Goal: Task Accomplishment & Management: Manage account settings

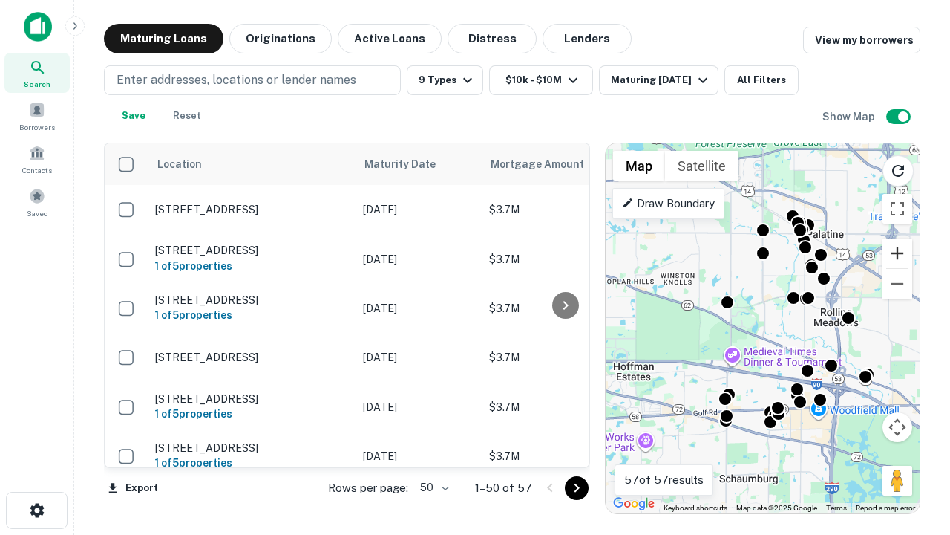
click at [898, 253] on button "Zoom in" at bounding box center [898, 253] width 30 height 30
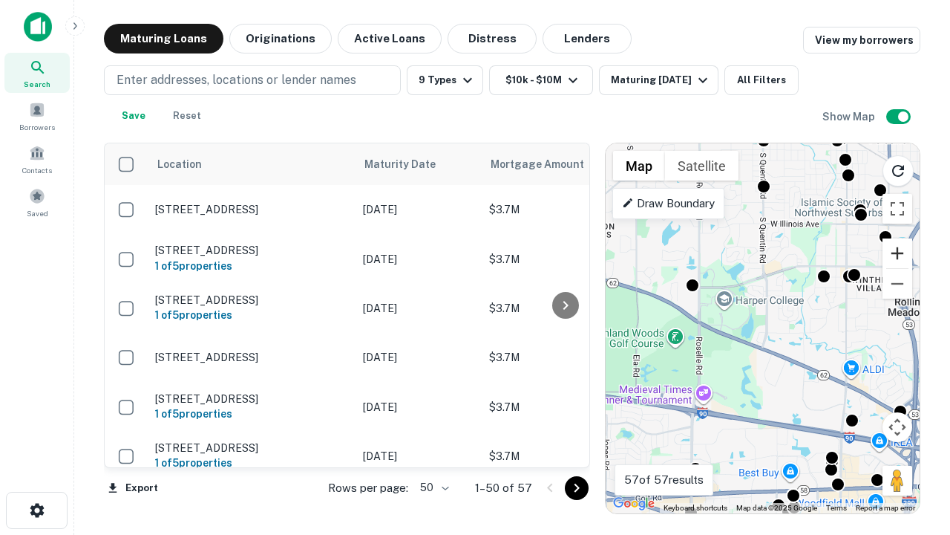
click at [898, 253] on button "Zoom in" at bounding box center [898, 253] width 30 height 30
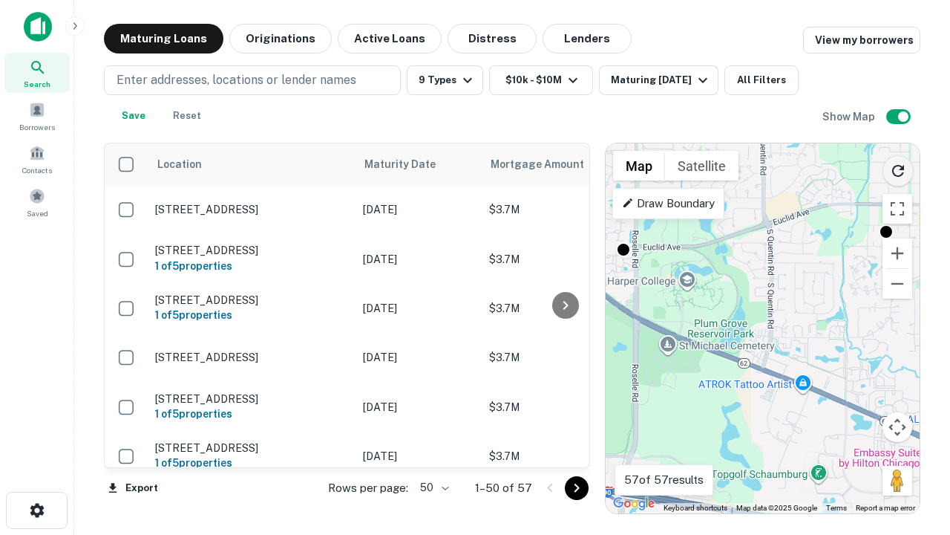
click at [898, 168] on icon "Reload search area" at bounding box center [898, 171] width 18 height 18
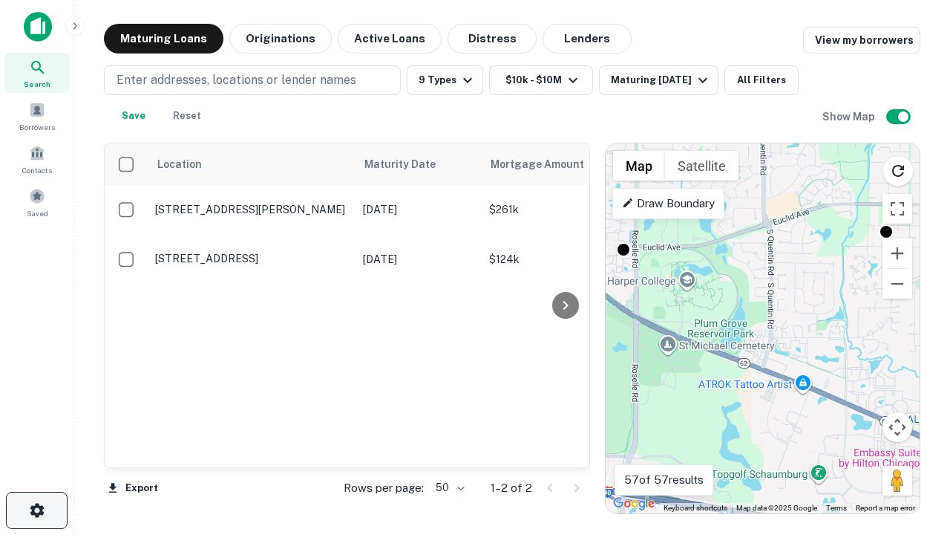
click at [36, 510] on icon "button" at bounding box center [37, 510] width 18 height 18
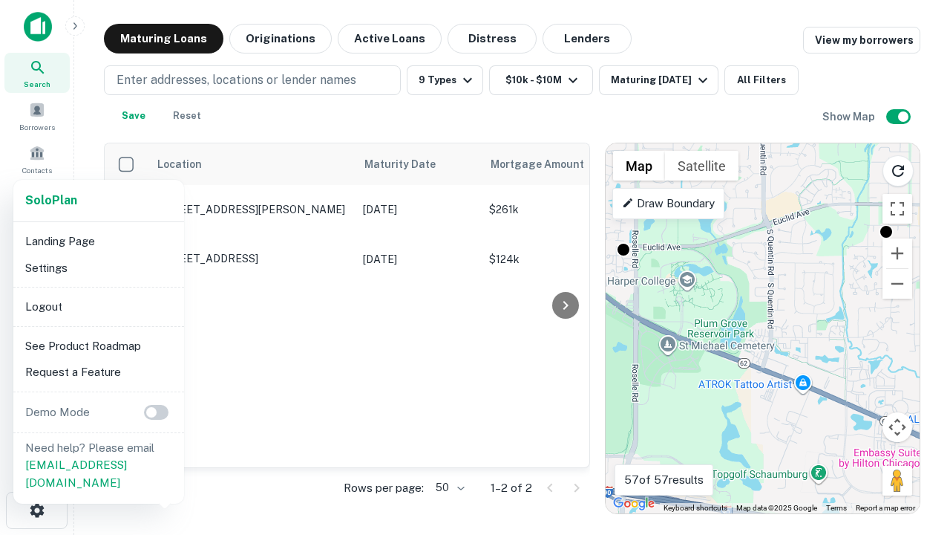
click at [98, 306] on li "Logout" at bounding box center [98, 306] width 159 height 27
